Goal: Information Seeking & Learning: Learn about a topic

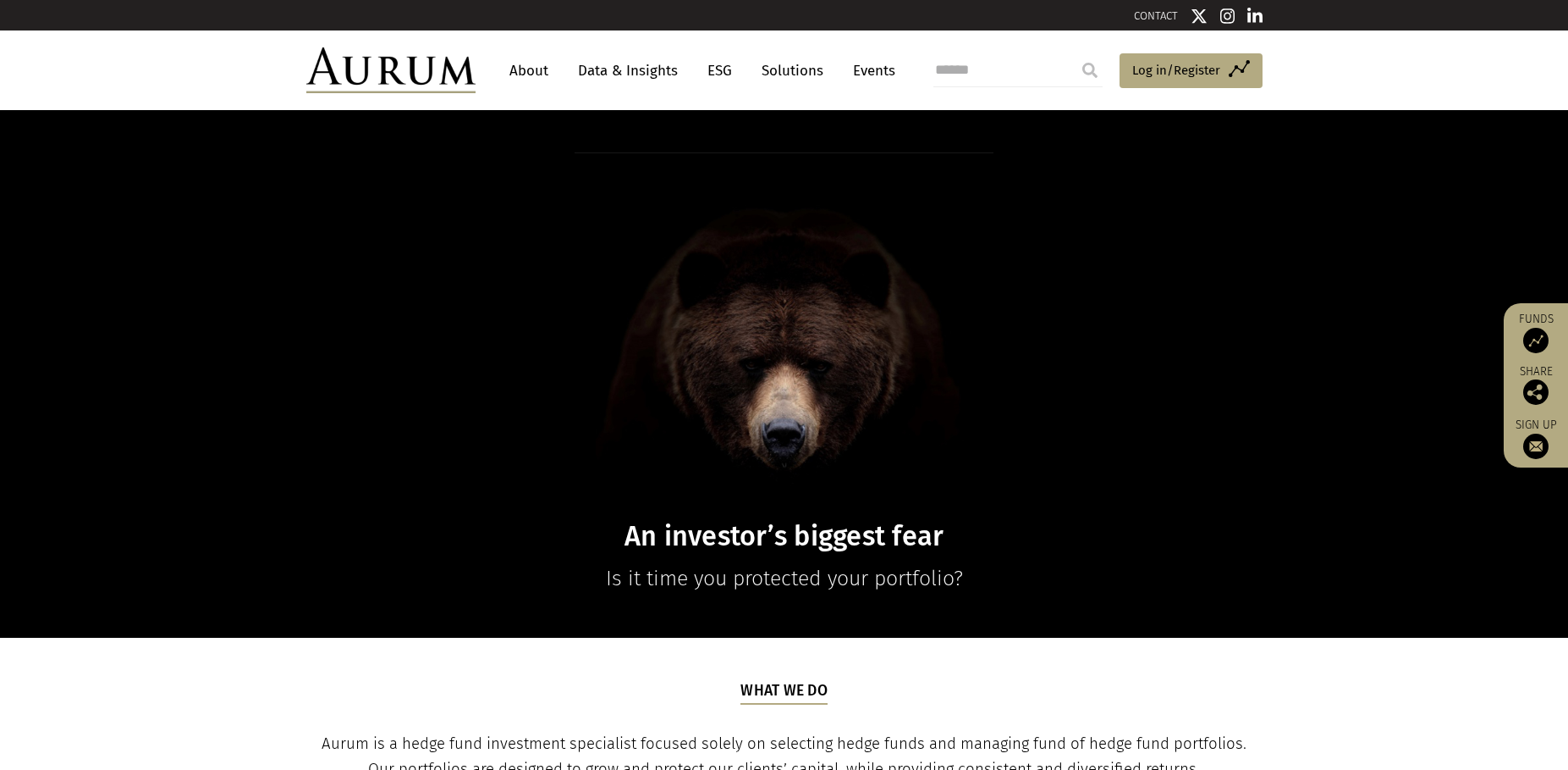
click at [621, 69] on link "Data & Insights" at bounding box center [627, 70] width 117 height 31
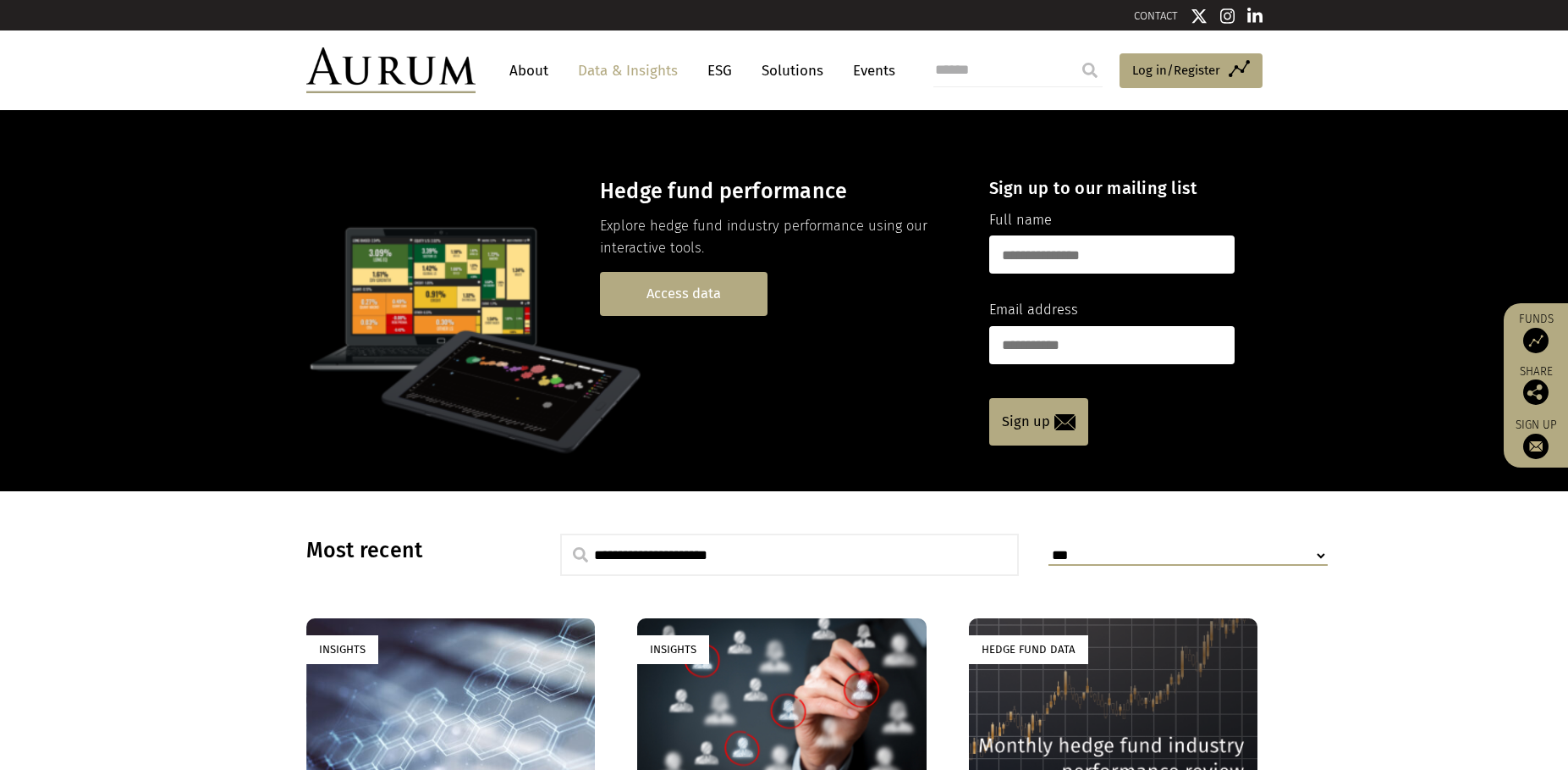
click at [716, 283] on link "Access data" at bounding box center [684, 293] width 167 height 43
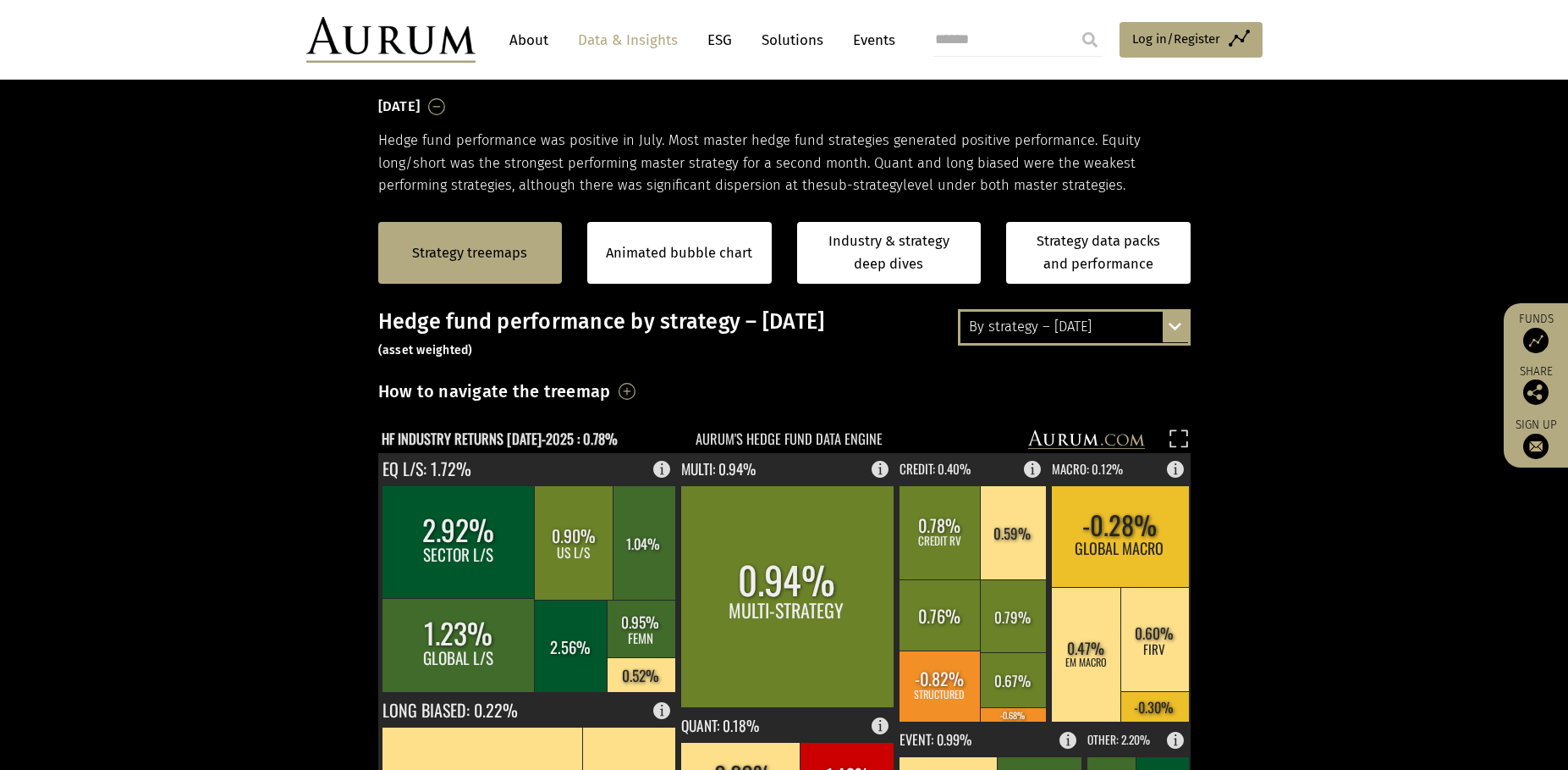
scroll to position [254, 0]
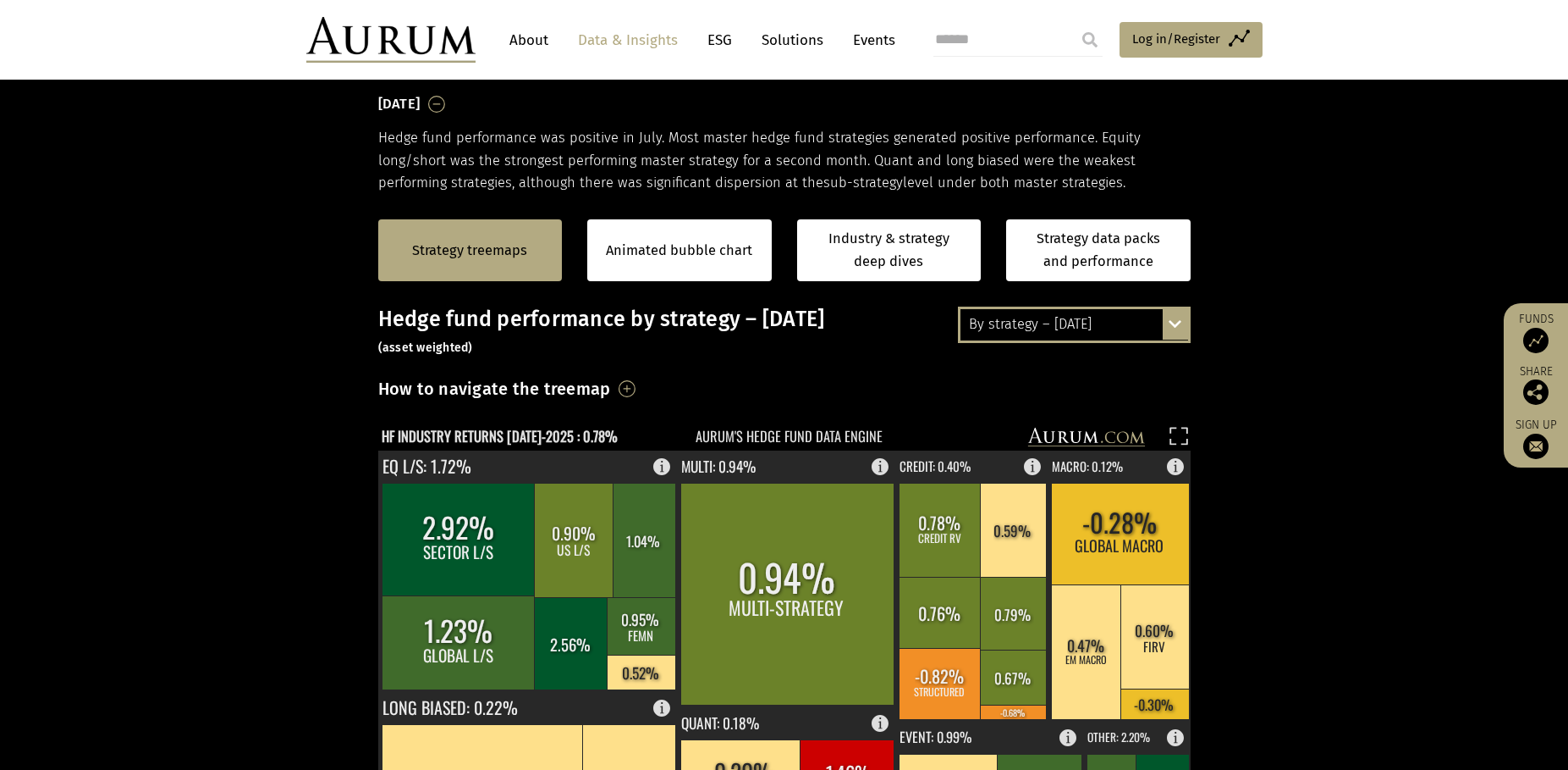
click at [1096, 328] on div "By strategy – July 2025" at bounding box center [1075, 324] width 227 height 31
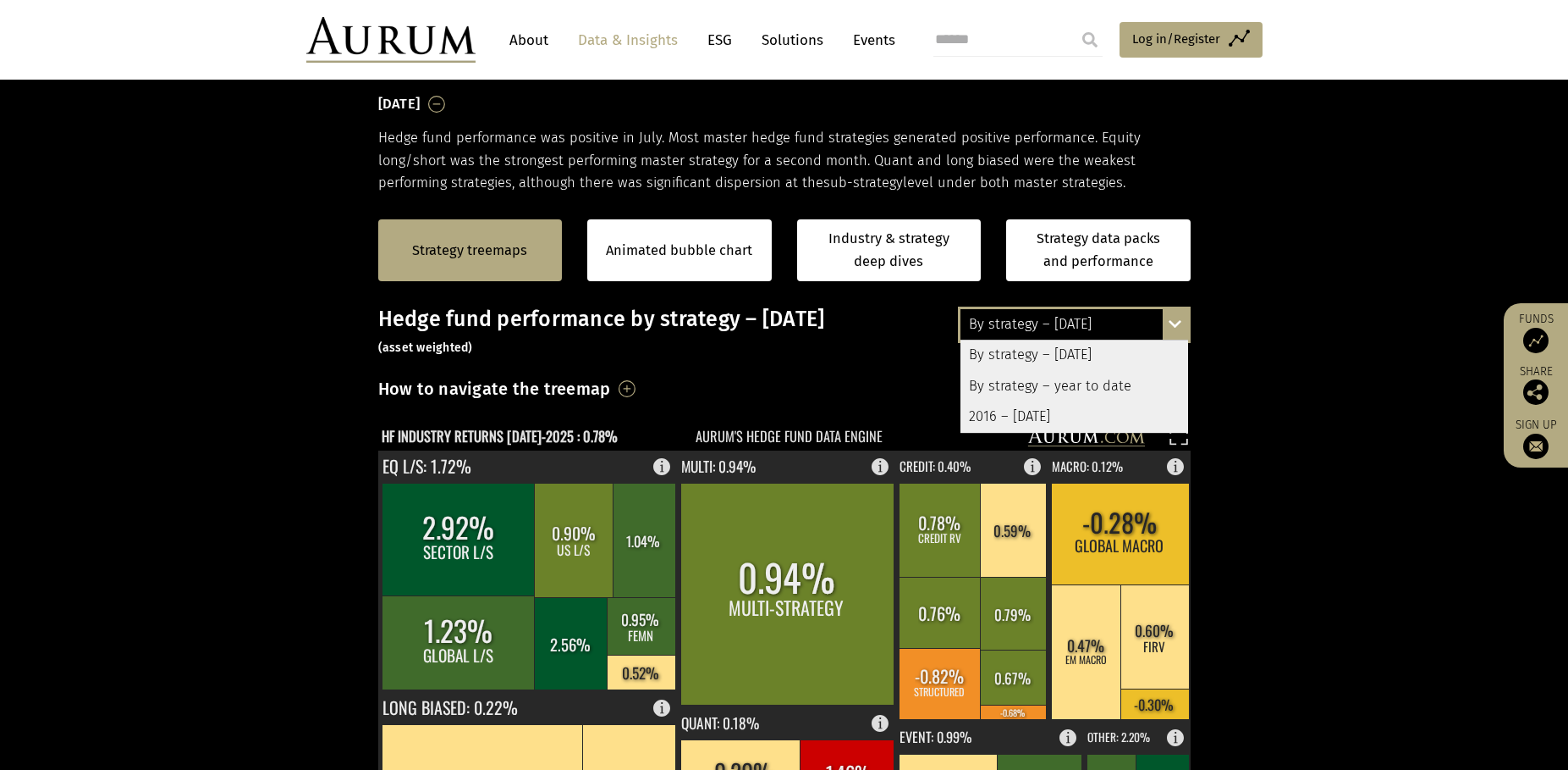
click at [1326, 338] on section "Strategy treemaps Animated bubble chart Industry & strategy deep dives Strategy…" at bounding box center [784, 722] width 1568 height 1058
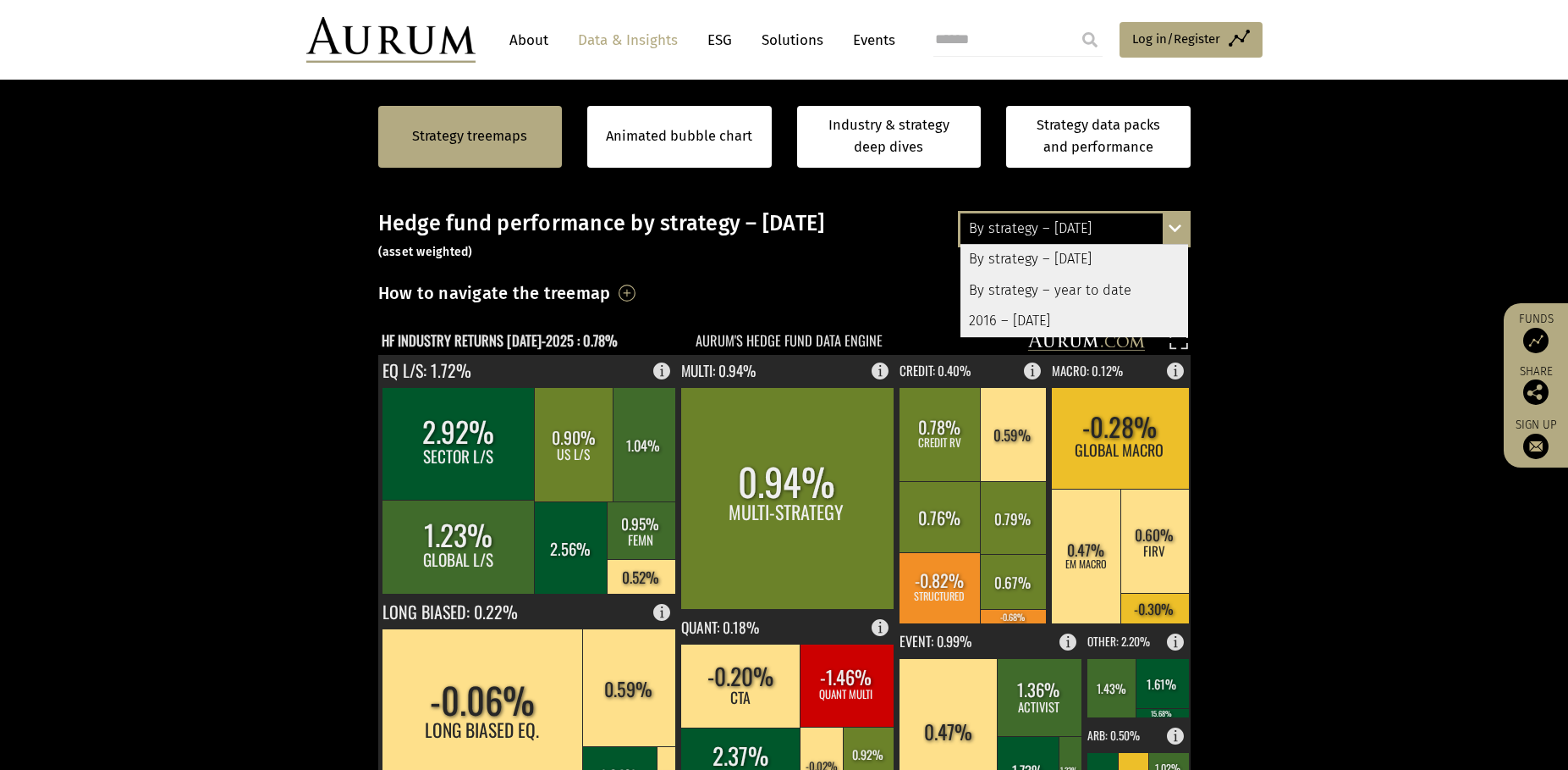
scroll to position [339, 0]
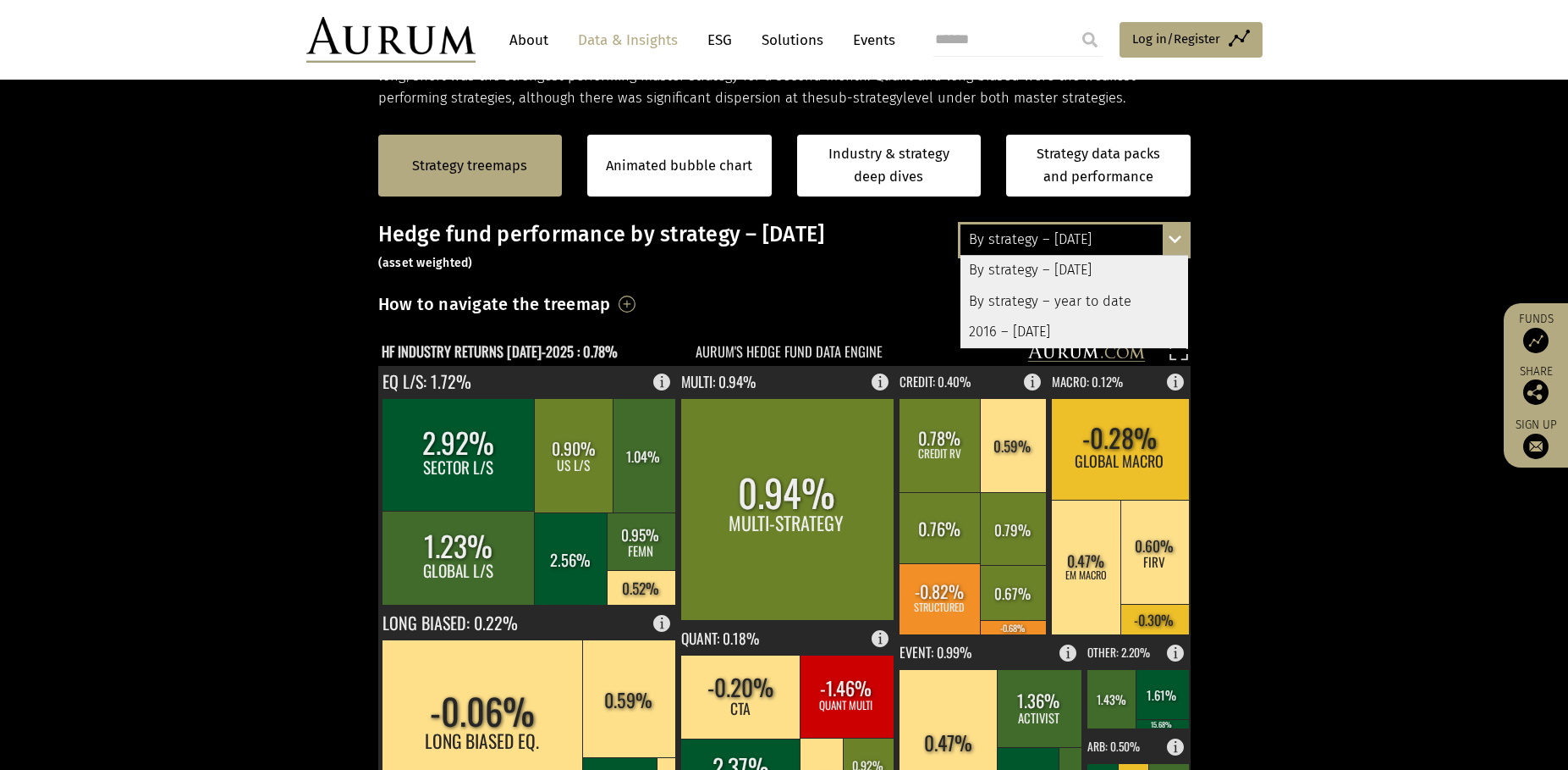
click at [1123, 270] on div "By strategy – July 2025" at bounding box center [1075, 270] width 227 height 31
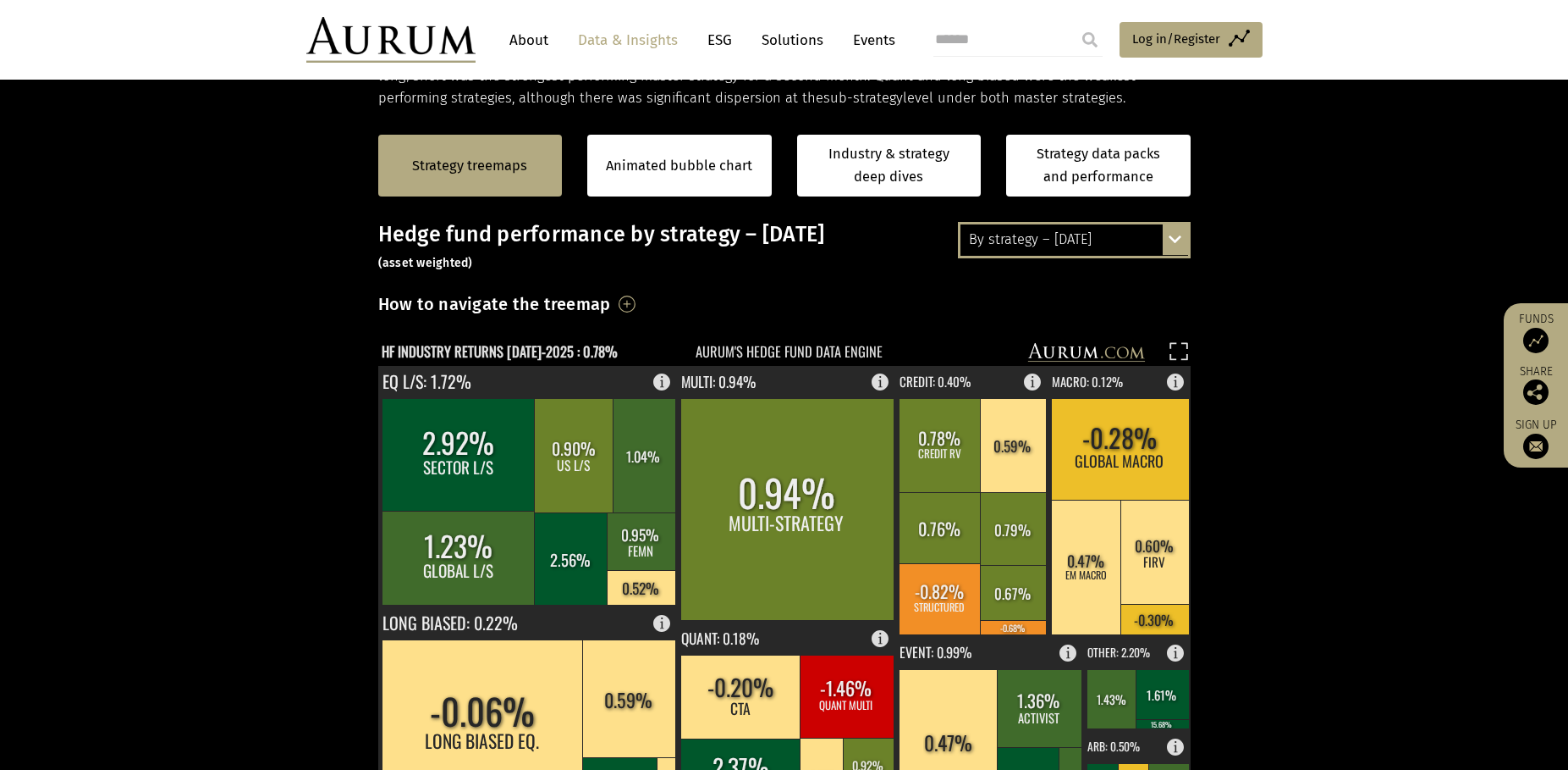
click at [1153, 258] on h3 "Hedge fund performance by strategy – July 2025 (asset weighted)" at bounding box center [784, 246] width 812 height 51
click at [1151, 247] on div "By strategy – July 2025" at bounding box center [1075, 239] width 227 height 31
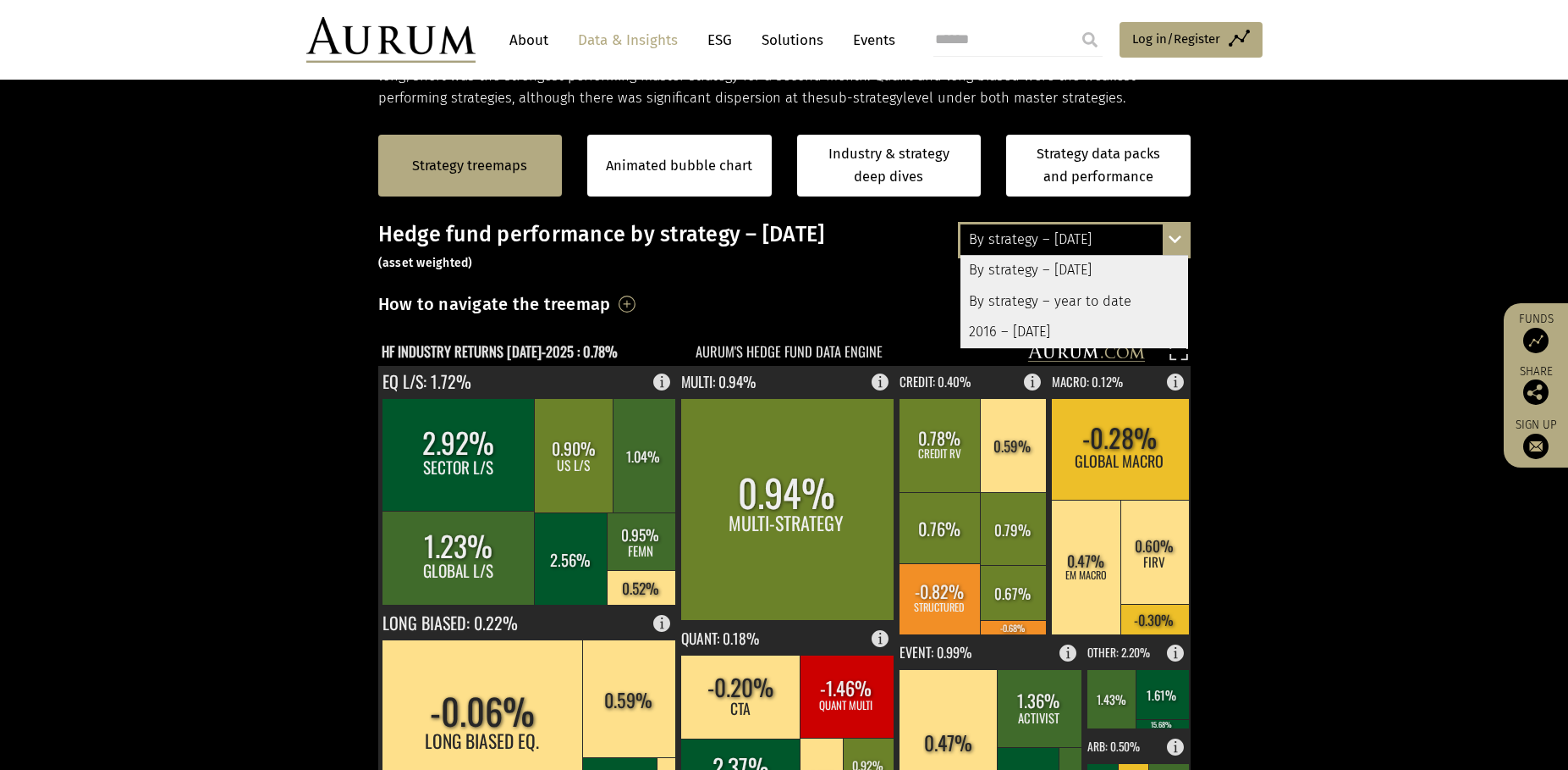
click at [1098, 305] on div "By strategy – year to date" at bounding box center [1075, 301] width 227 height 31
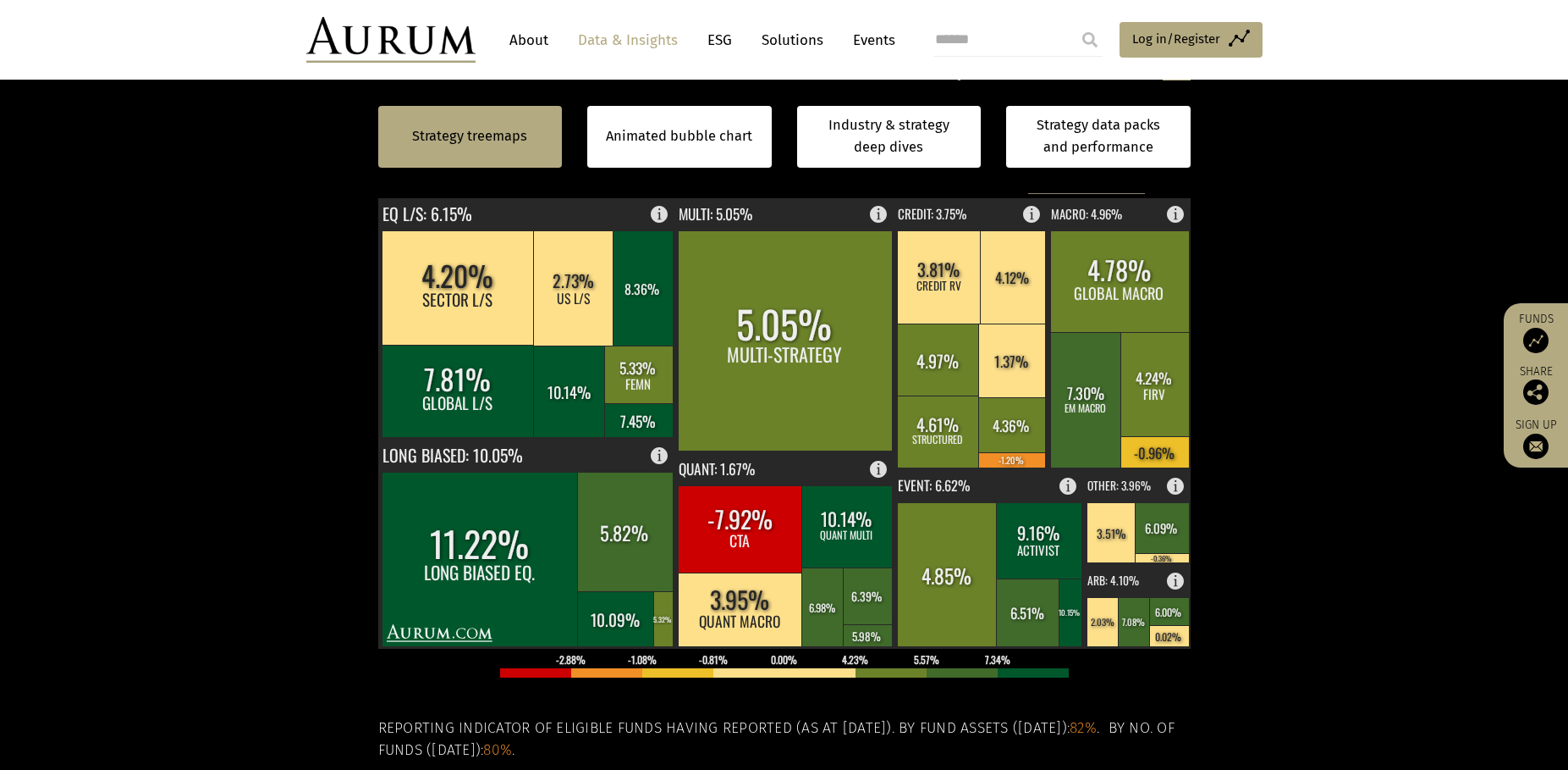
scroll to position [508, 0]
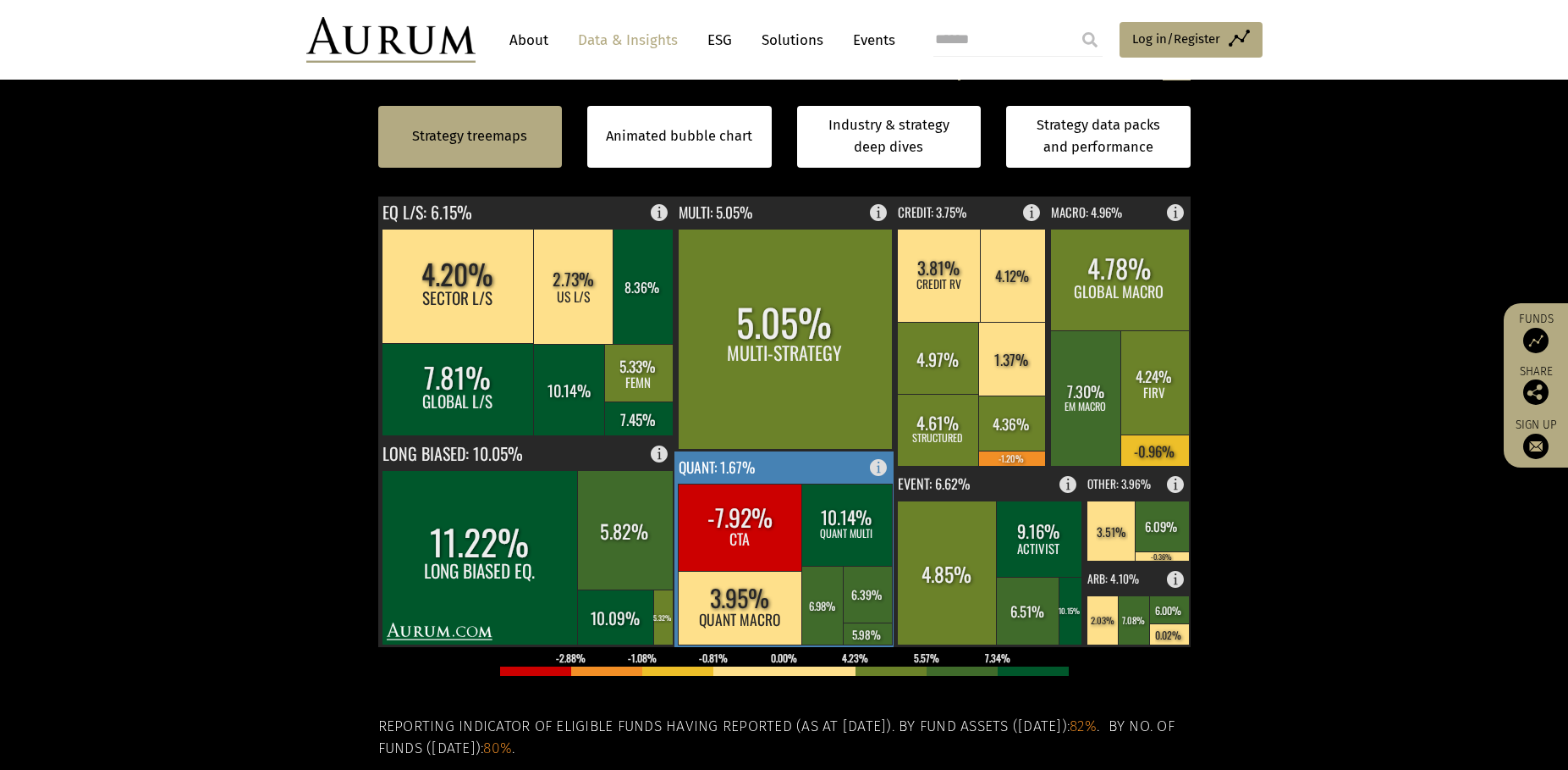
click at [790, 461] on rect at bounding box center [785, 550] width 221 height 195
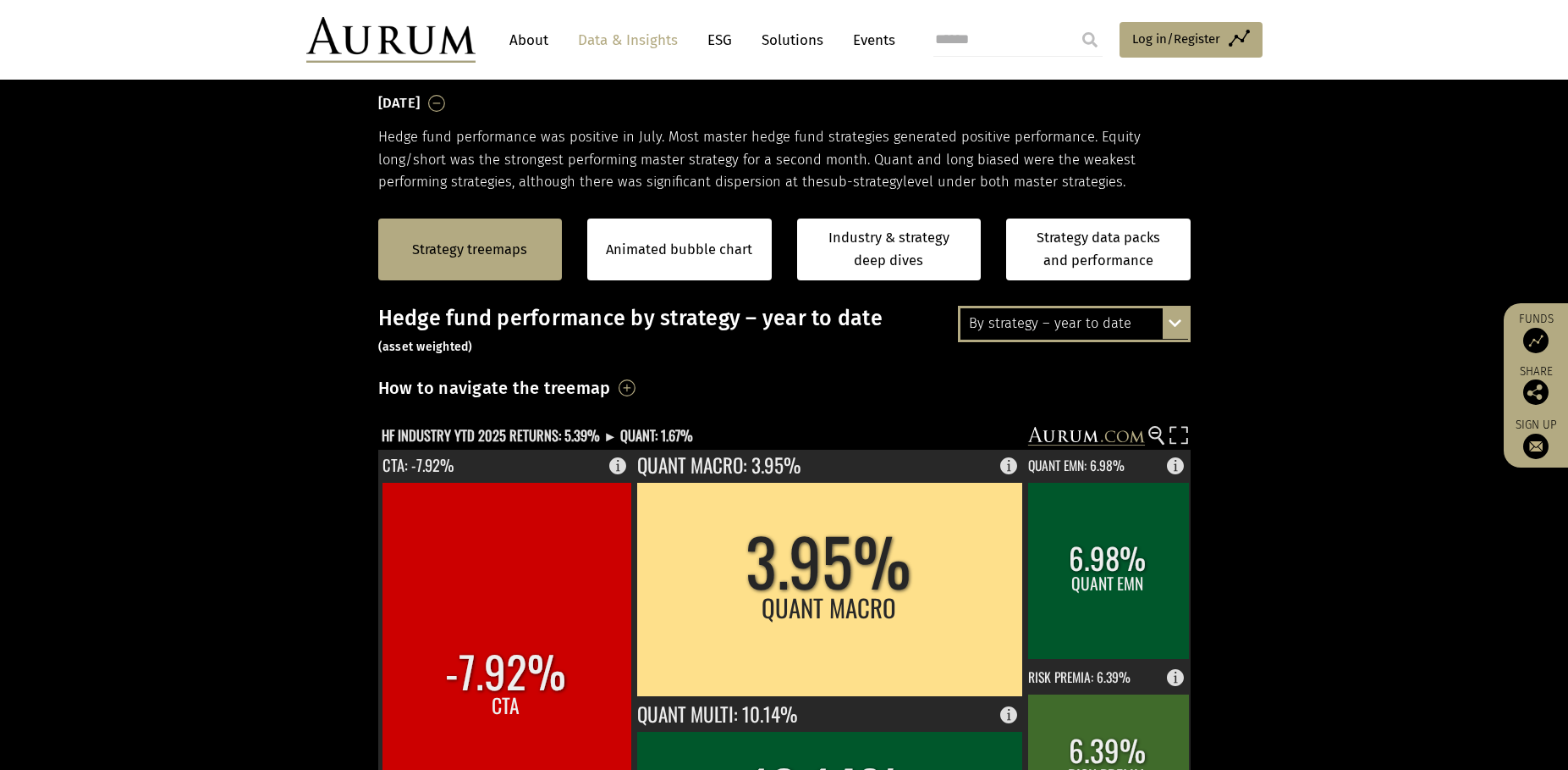
scroll to position [254, 0]
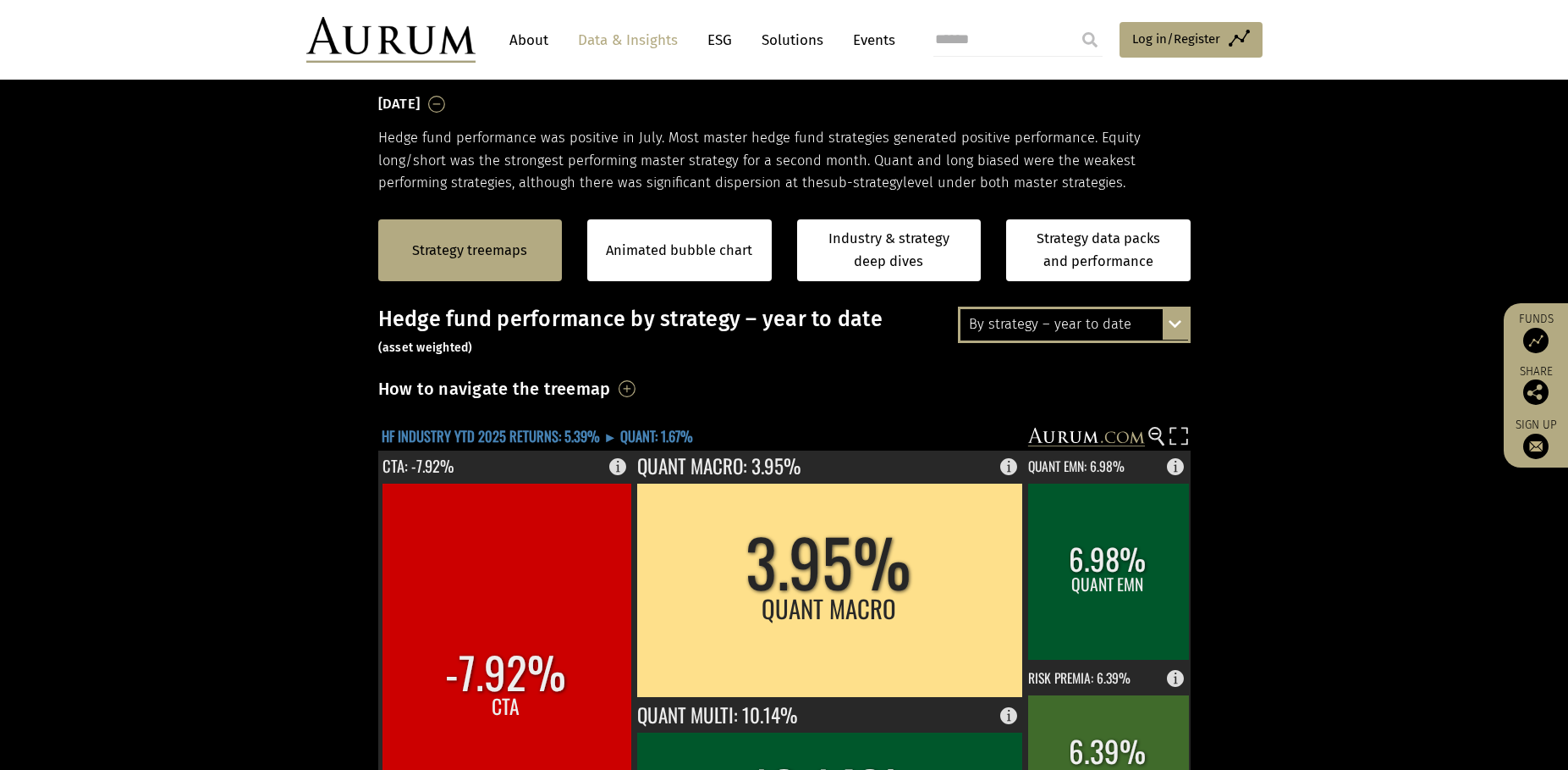
click at [647, 435] on text "HF INDUSTRY YTD 2025 RETURNS: 5.39% ► QUANT: 1.67%" at bounding box center [537, 435] width 311 height 21
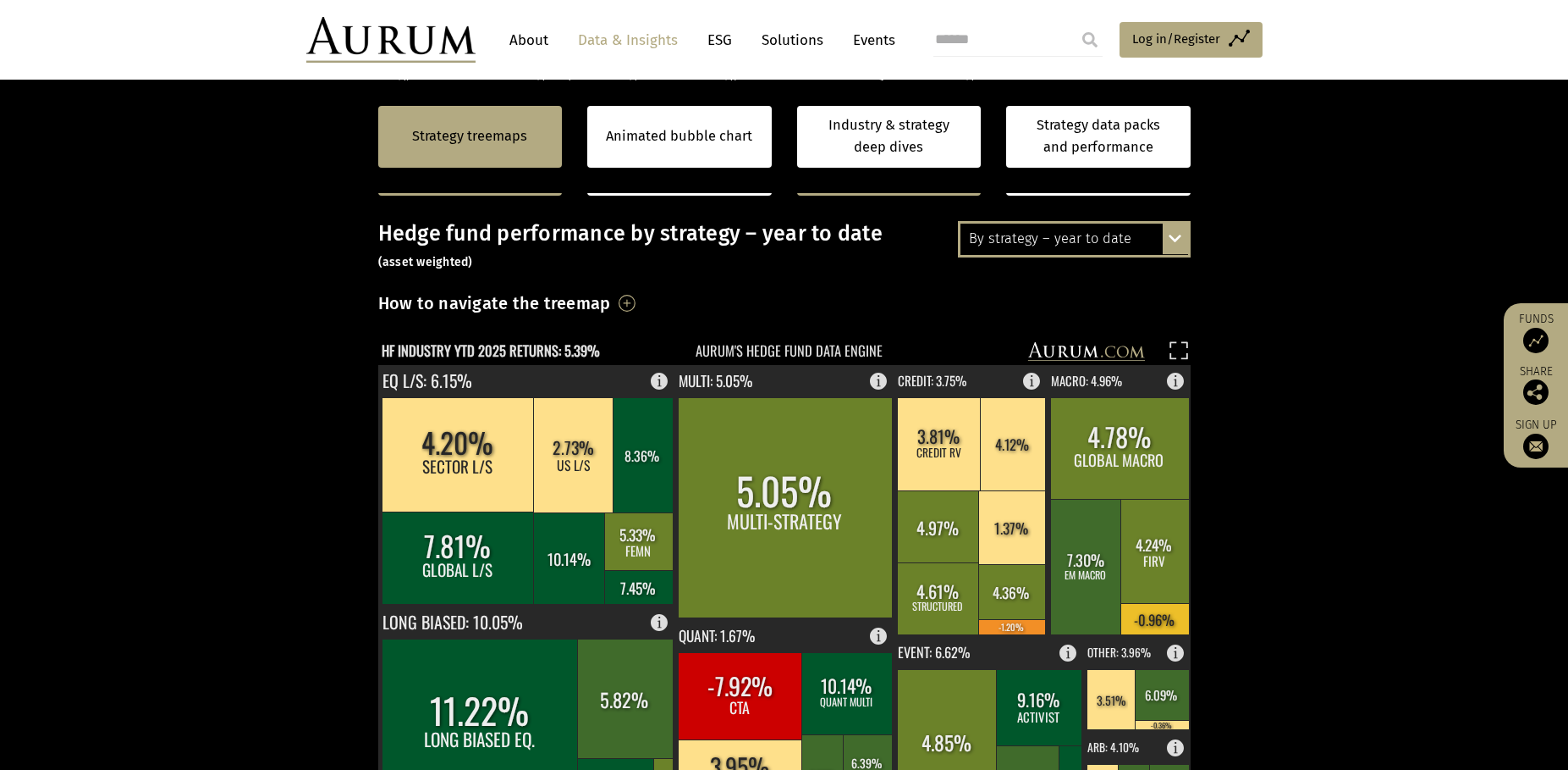
scroll to position [339, 0]
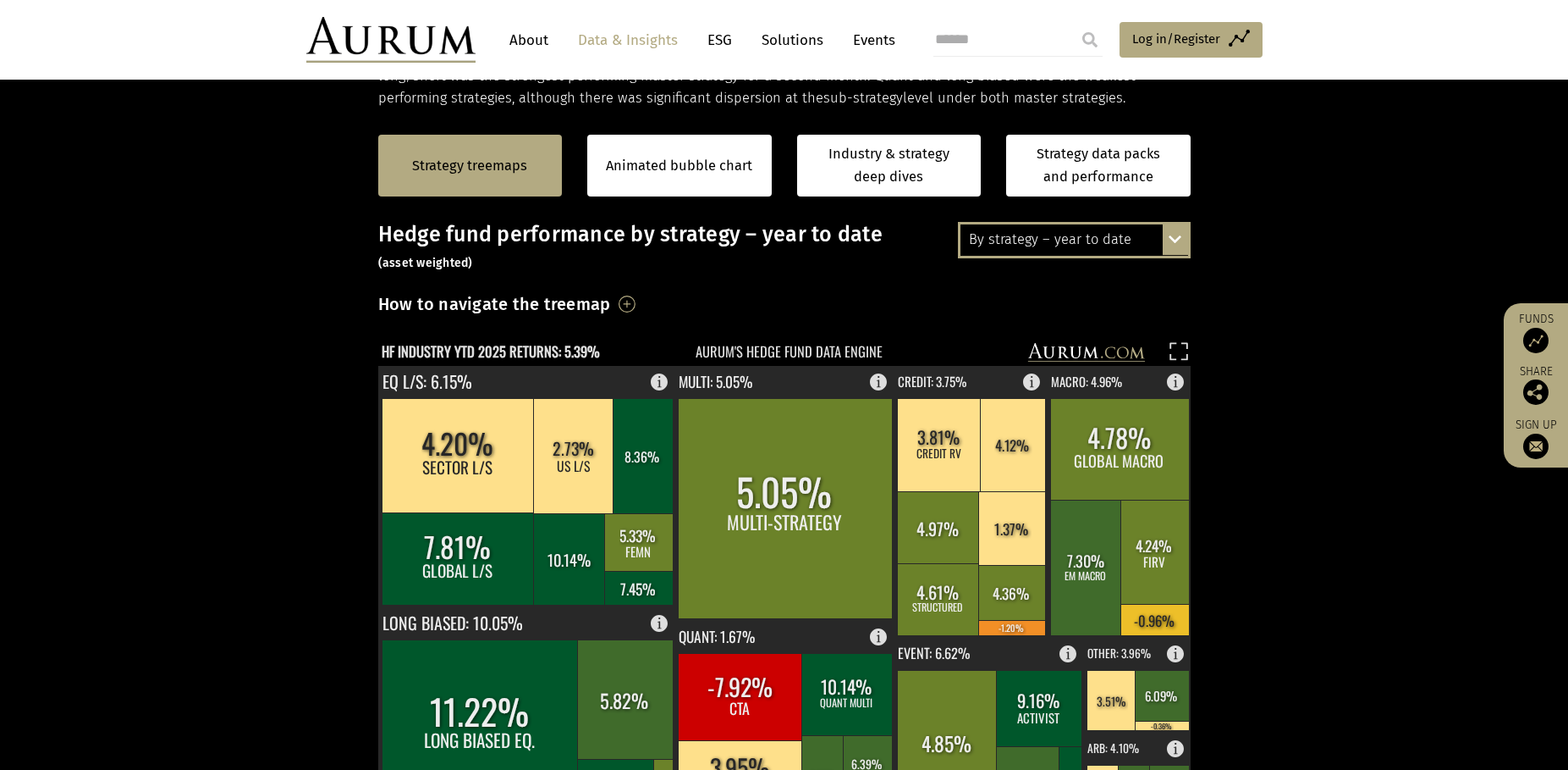
click at [1066, 238] on div "By strategy – year to date" at bounding box center [1075, 239] width 227 height 31
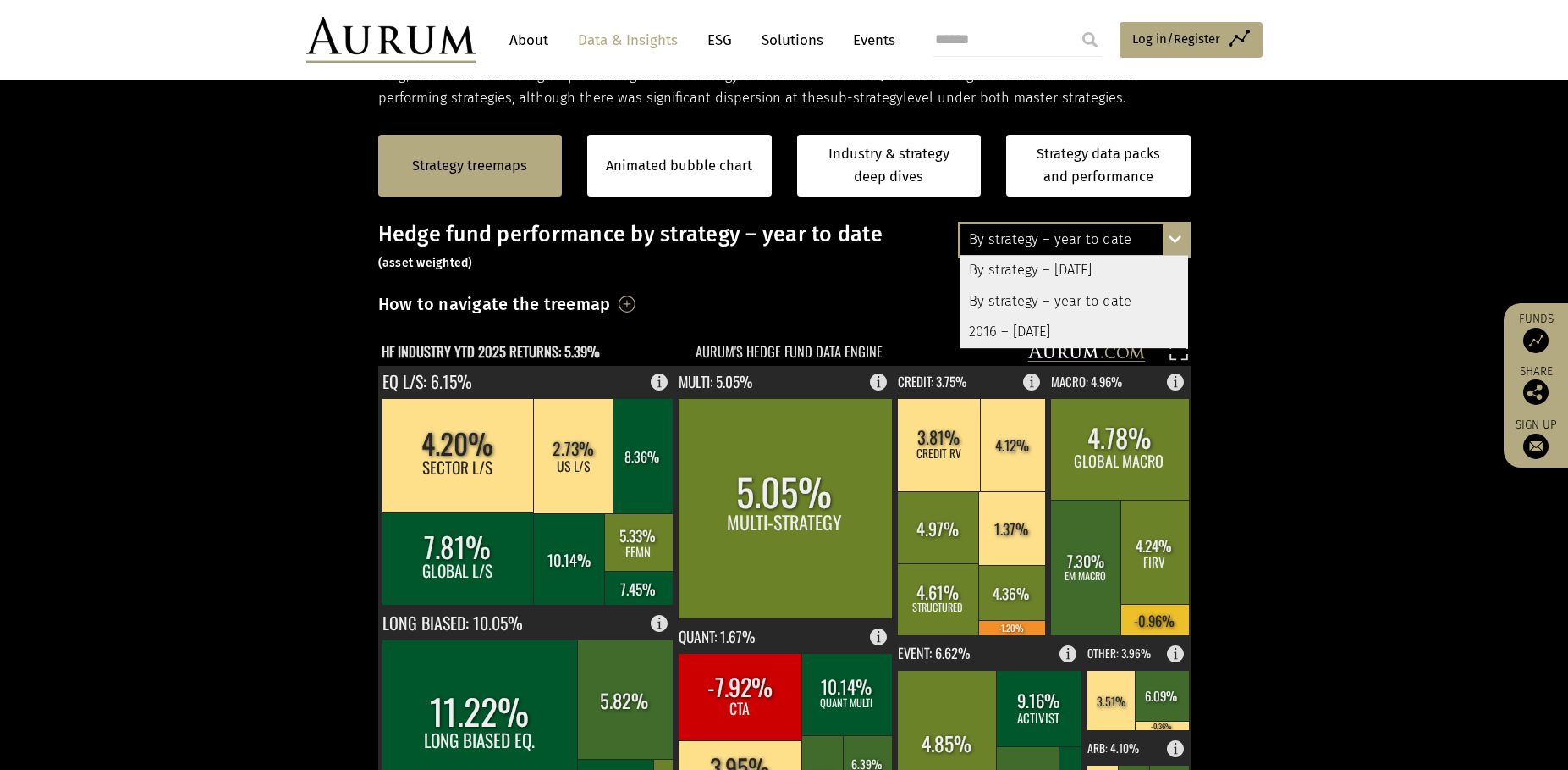
click at [1043, 330] on div "2016 – July 2025" at bounding box center [1075, 332] width 227 height 31
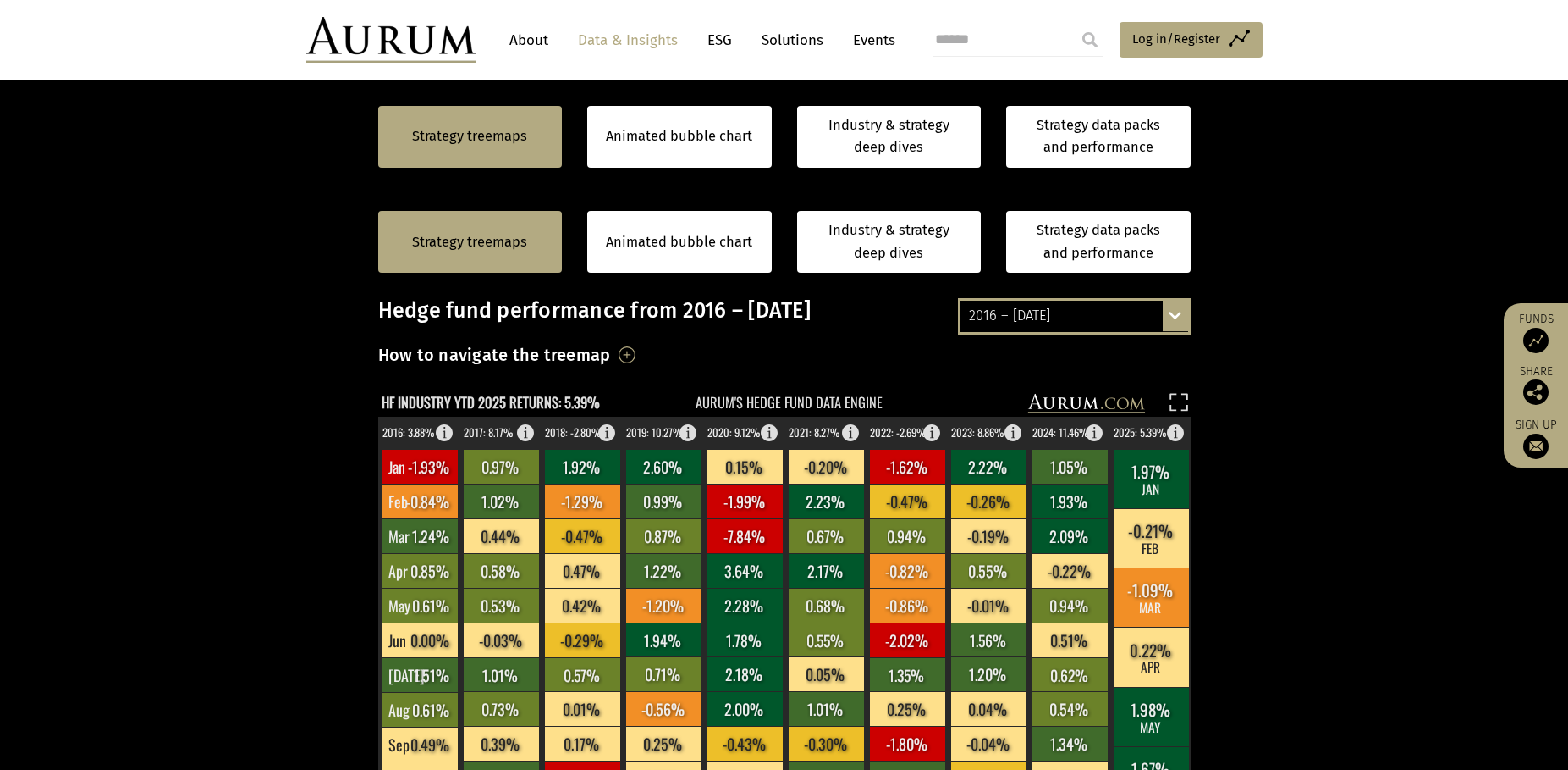
scroll to position [254, 0]
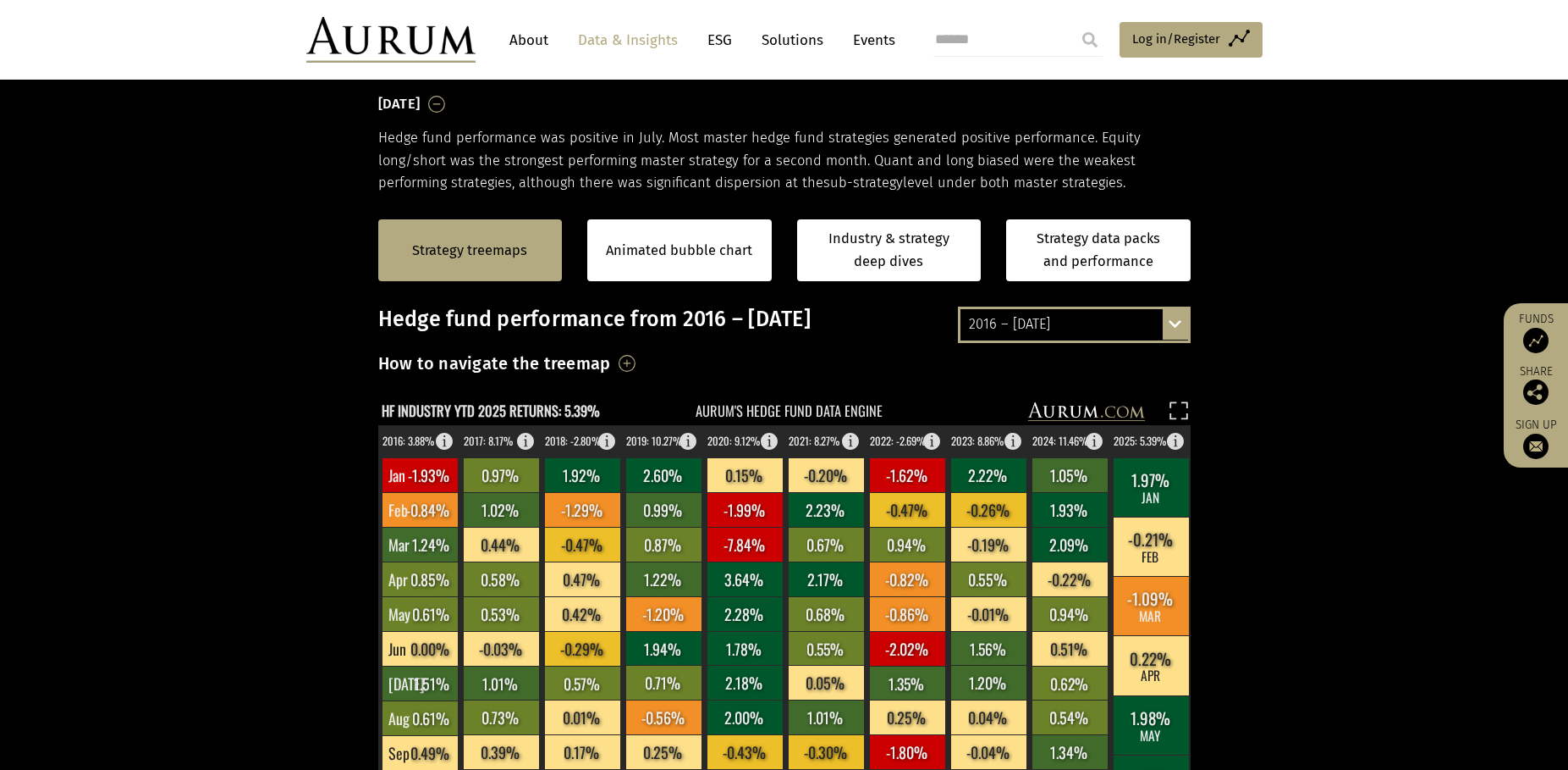
click at [1042, 317] on div "2016 – July 2025" at bounding box center [1075, 324] width 227 height 31
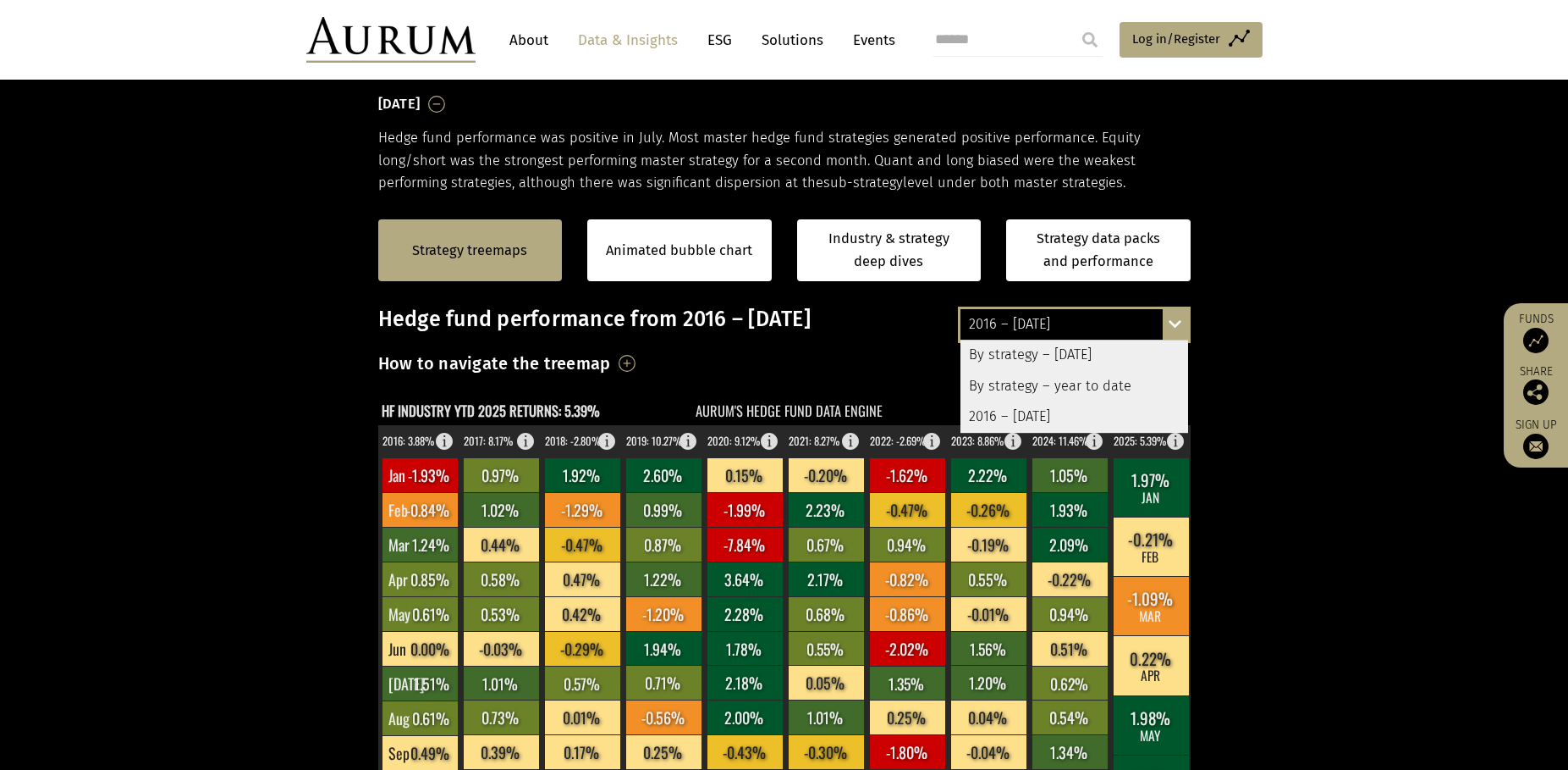
click at [1034, 352] on div "By strategy – July 2025" at bounding box center [1075, 355] width 227 height 31
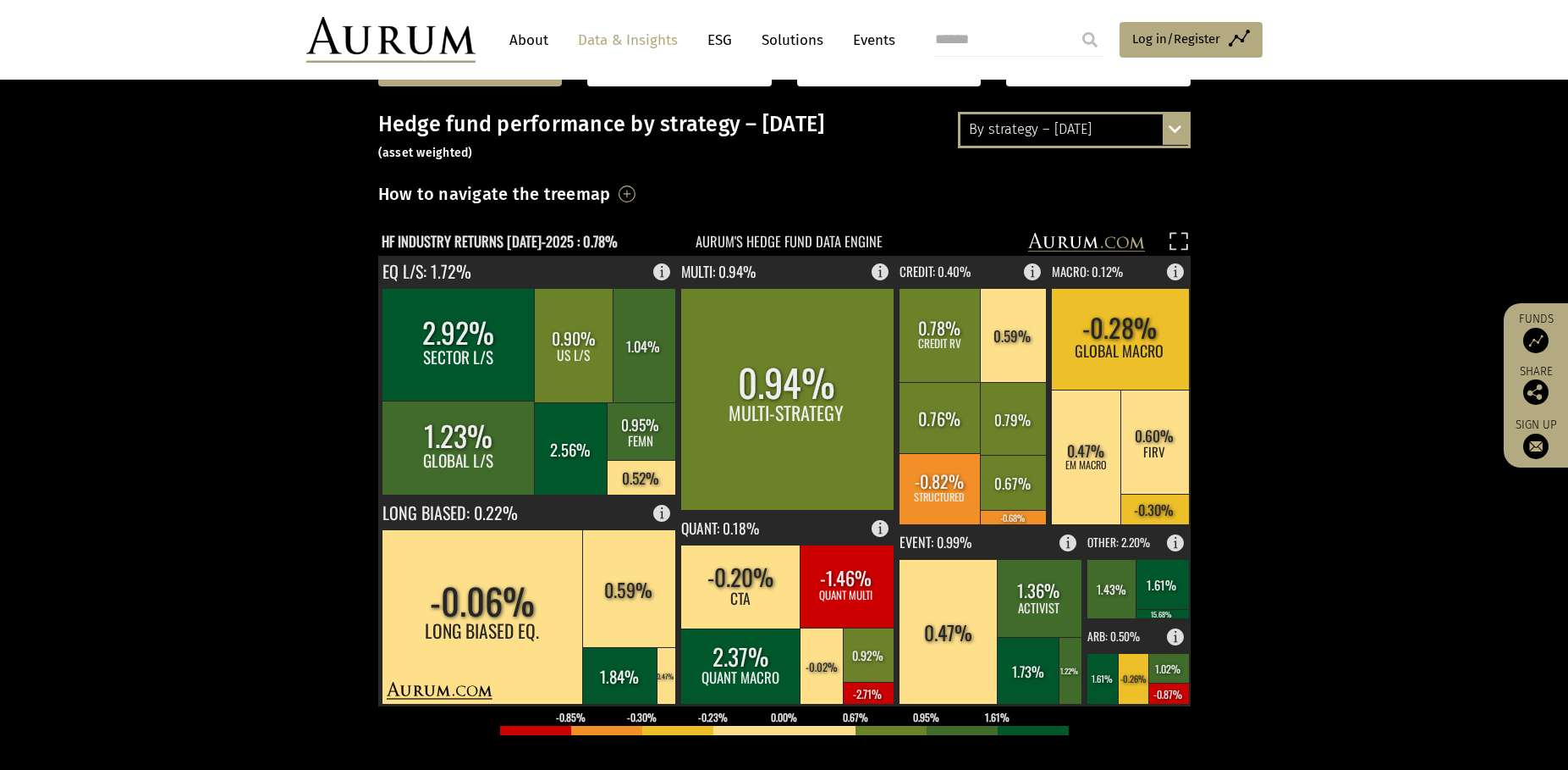
scroll to position [508, 0]
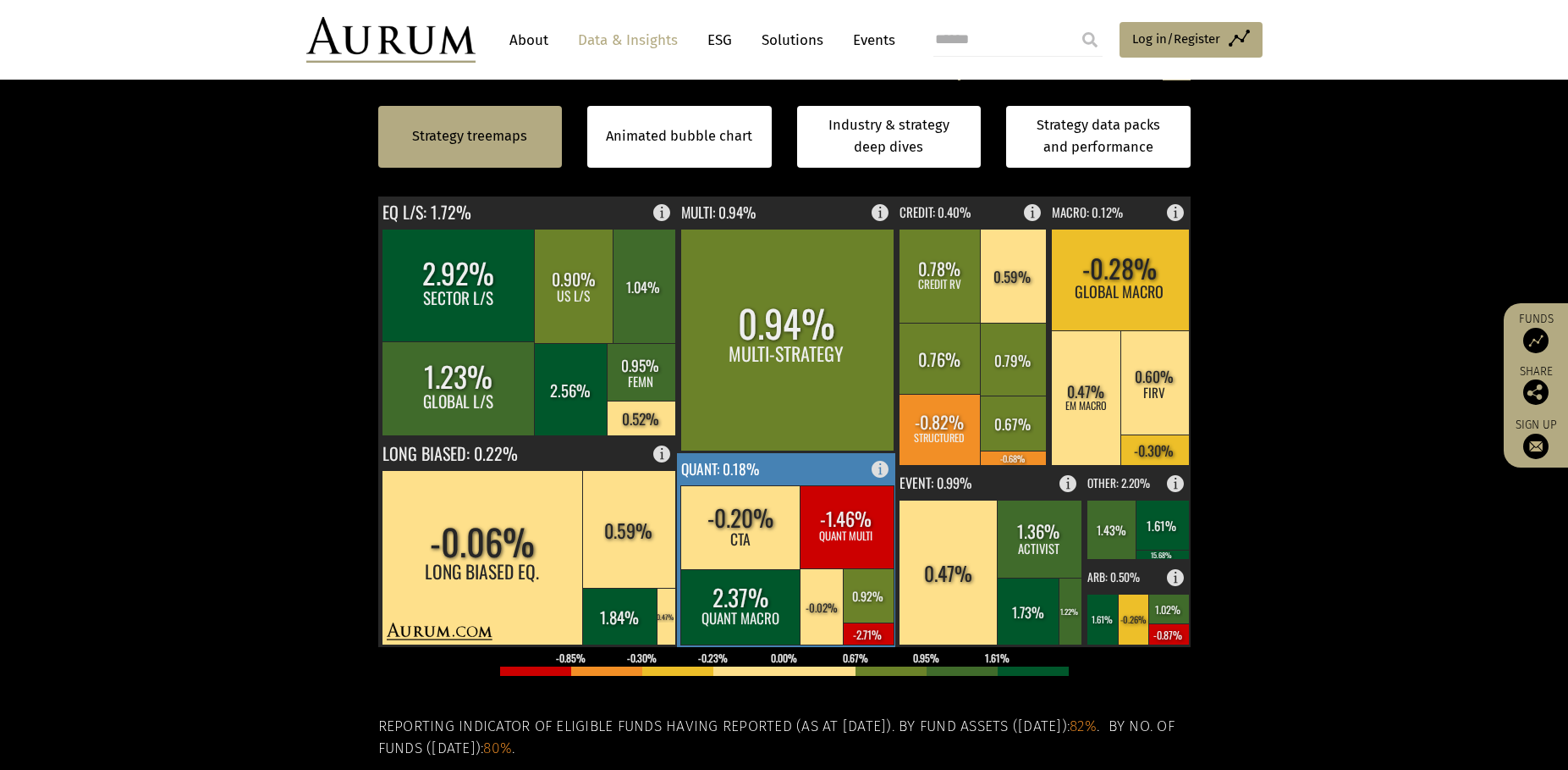
click at [803, 472] on rect at bounding box center [786, 550] width 220 height 193
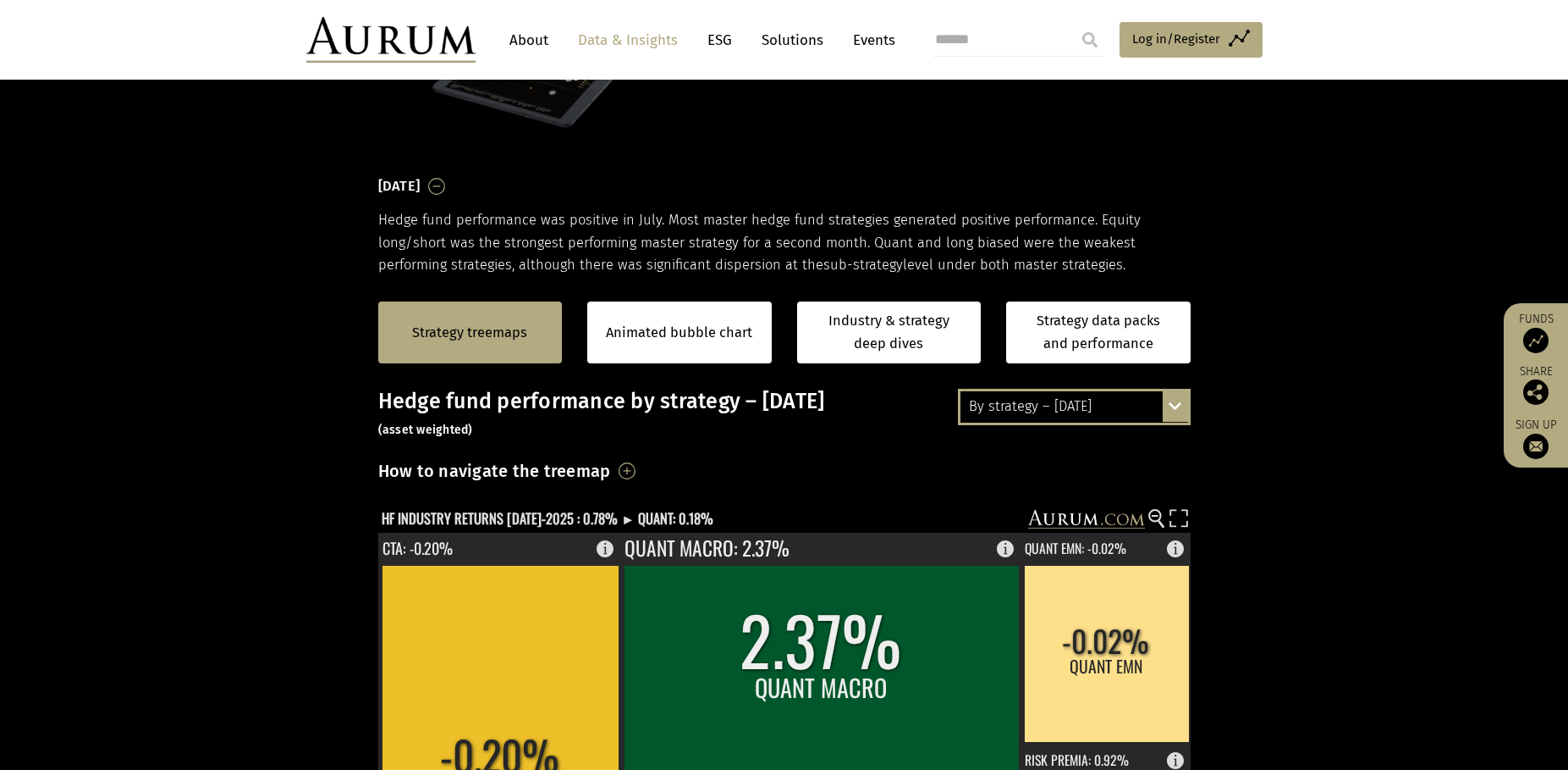
scroll to position [0, 0]
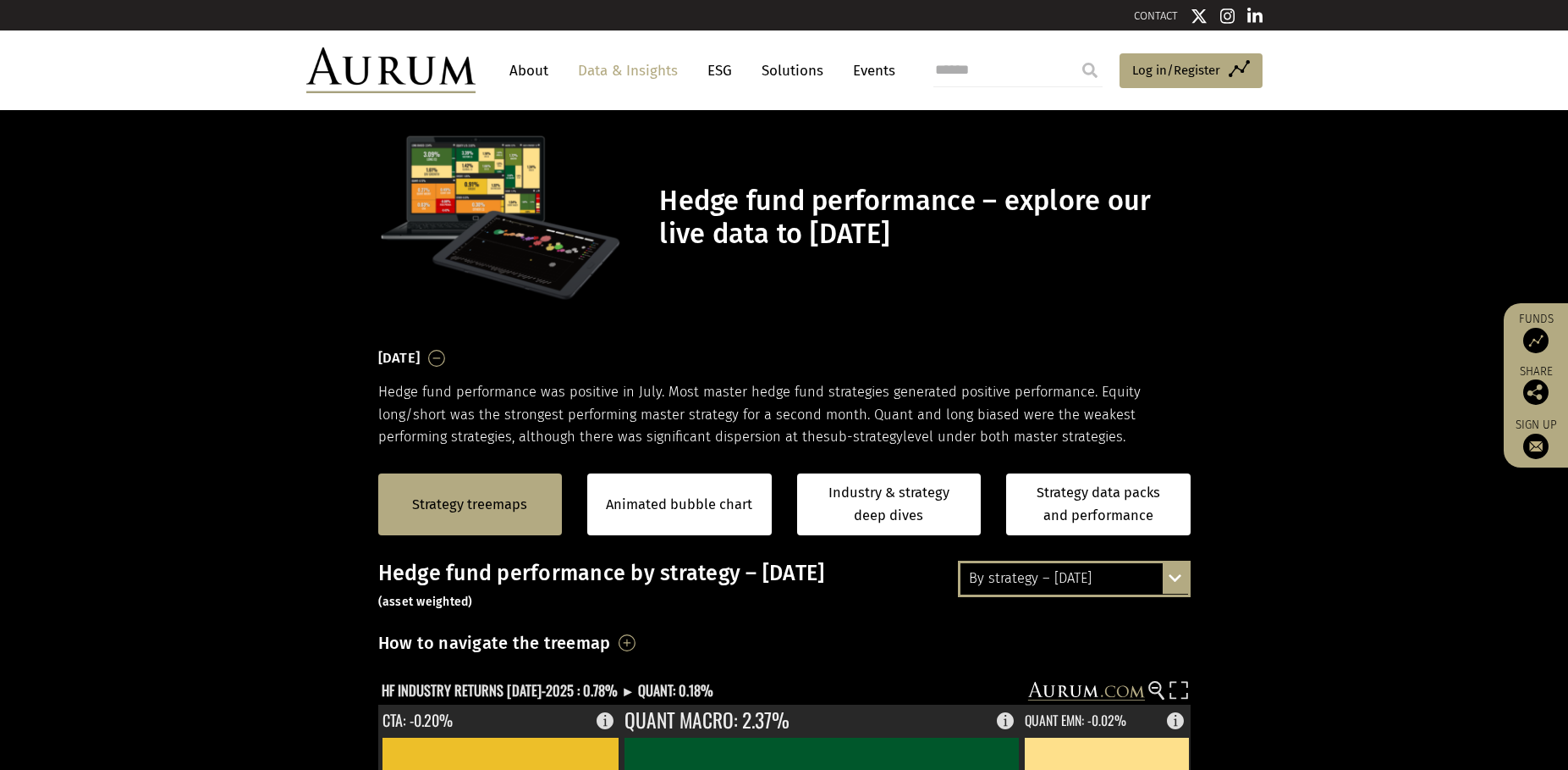
click at [523, 71] on link "About" at bounding box center [529, 70] width 56 height 31
